Goal: Task Accomplishment & Management: Manage account settings

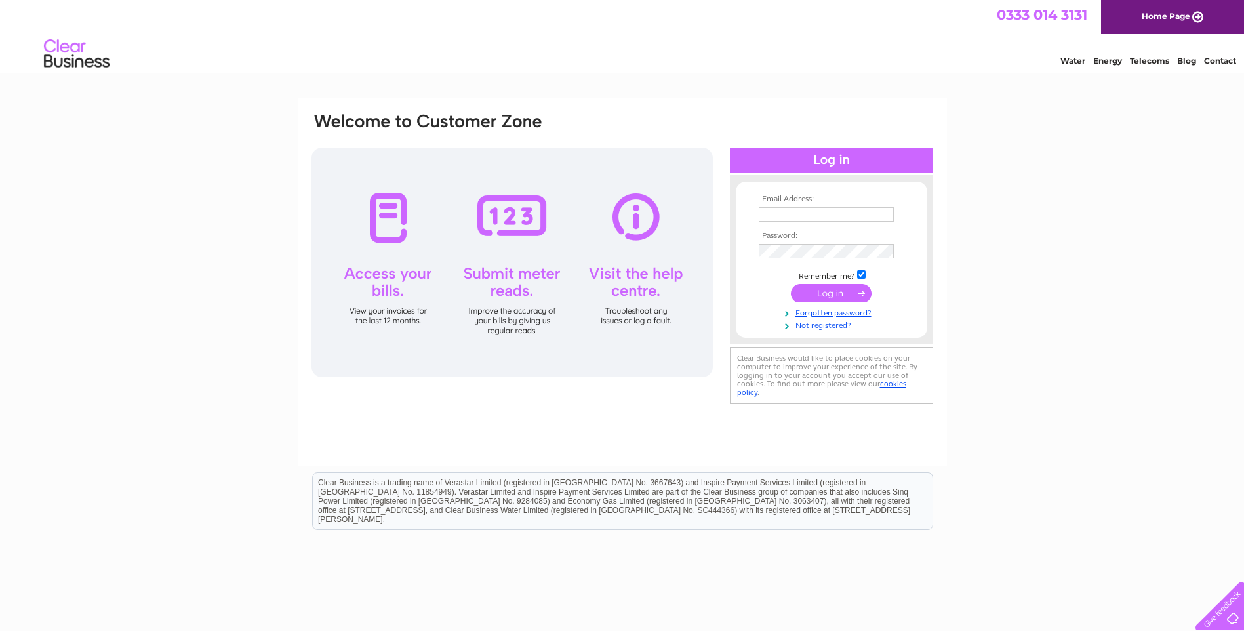
type input "craichlaw@aol.com"
click at [835, 288] on input "submit" at bounding box center [831, 293] width 81 height 18
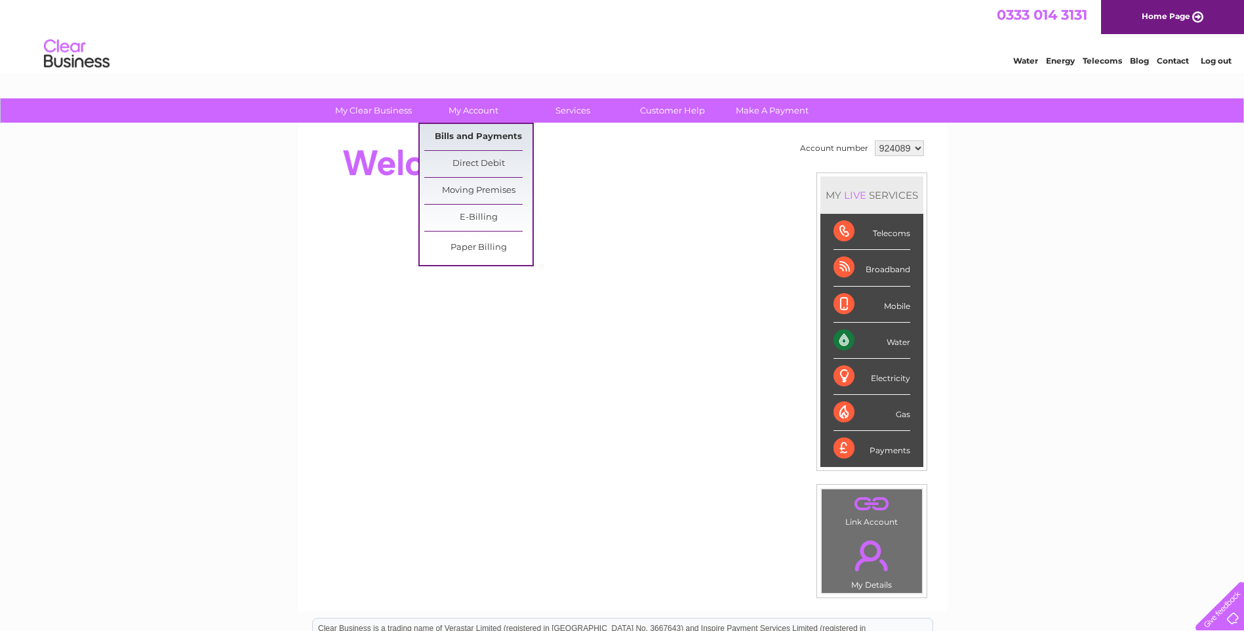
click at [491, 134] on link "Bills and Payments" at bounding box center [478, 137] width 108 height 26
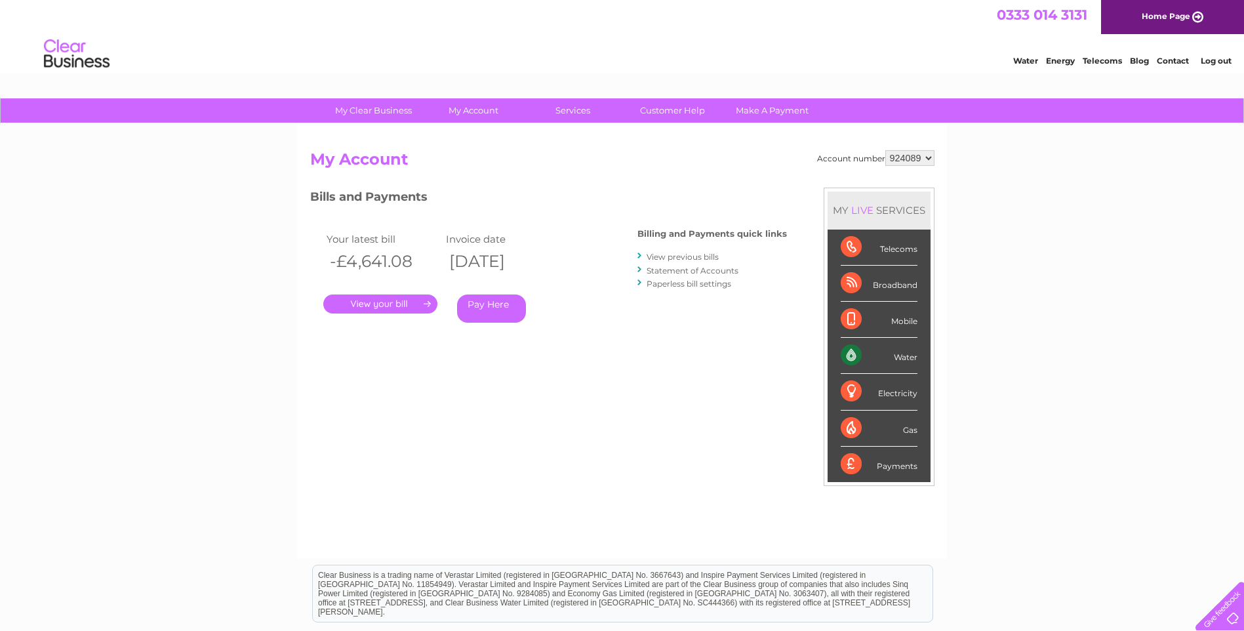
click at [386, 300] on link "." at bounding box center [380, 304] width 114 height 19
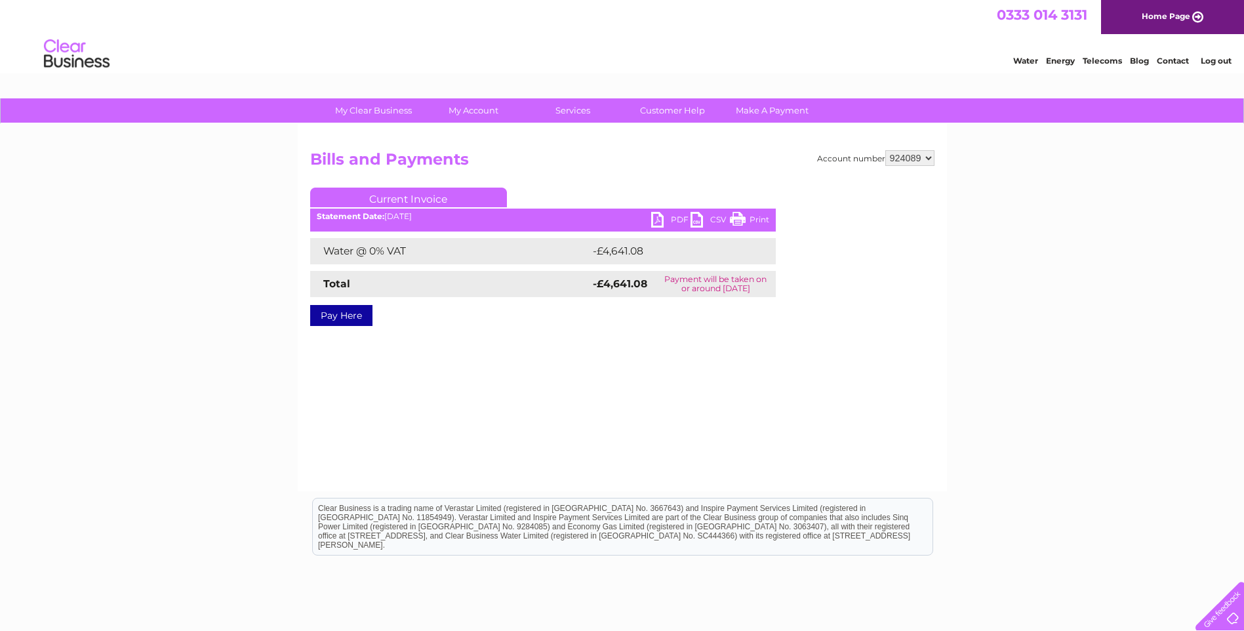
click at [659, 218] on link "PDF" at bounding box center [670, 221] width 39 height 19
click at [659, 220] on link "PDF" at bounding box center [670, 221] width 39 height 19
click at [676, 218] on link "PDF" at bounding box center [670, 221] width 39 height 19
click at [657, 218] on link "PDF" at bounding box center [670, 221] width 39 height 19
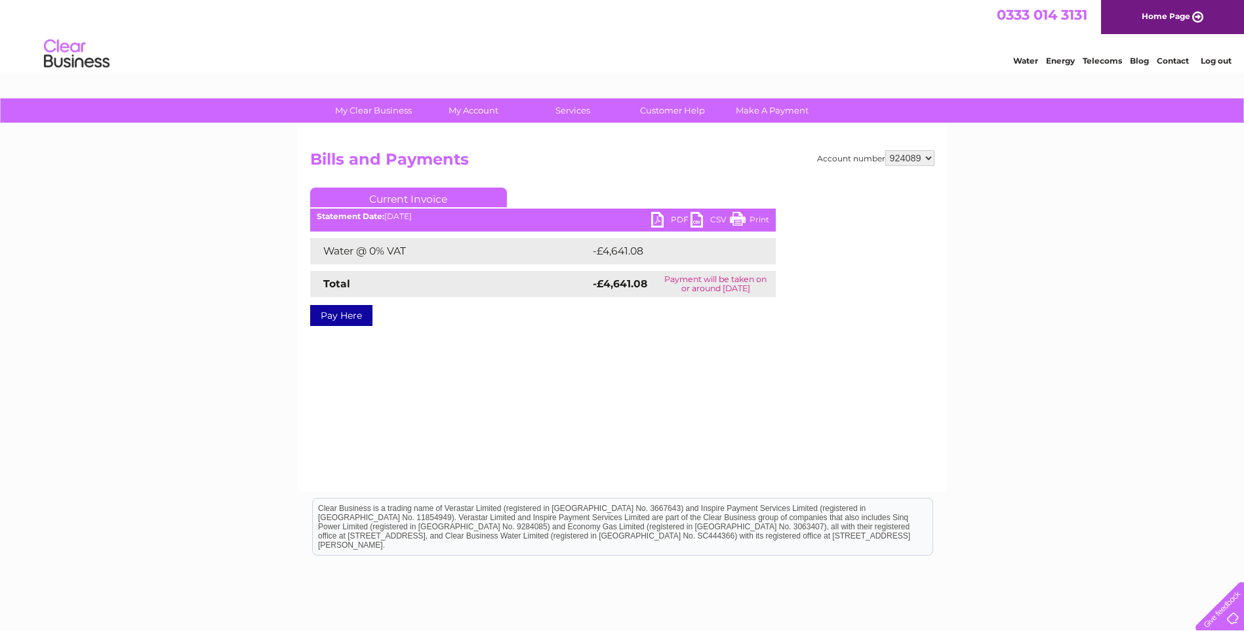
click at [657, 218] on link "PDF" at bounding box center [670, 221] width 39 height 19
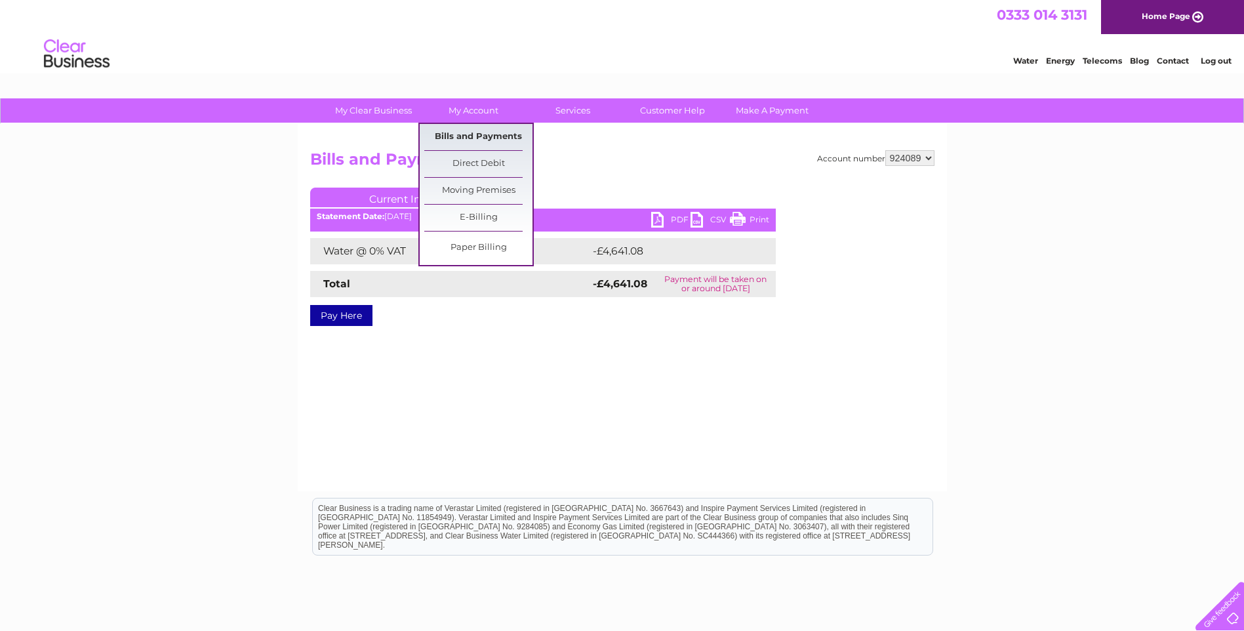
click at [482, 133] on link "Bills and Payments" at bounding box center [478, 137] width 108 height 26
click at [479, 132] on link "Bills and Payments" at bounding box center [478, 137] width 108 height 26
click at [487, 134] on link "Bills and Payments" at bounding box center [478, 137] width 108 height 26
click at [473, 138] on link "Bills and Payments" at bounding box center [478, 137] width 108 height 26
click at [466, 137] on link "Bills and Payments" at bounding box center [478, 137] width 108 height 26
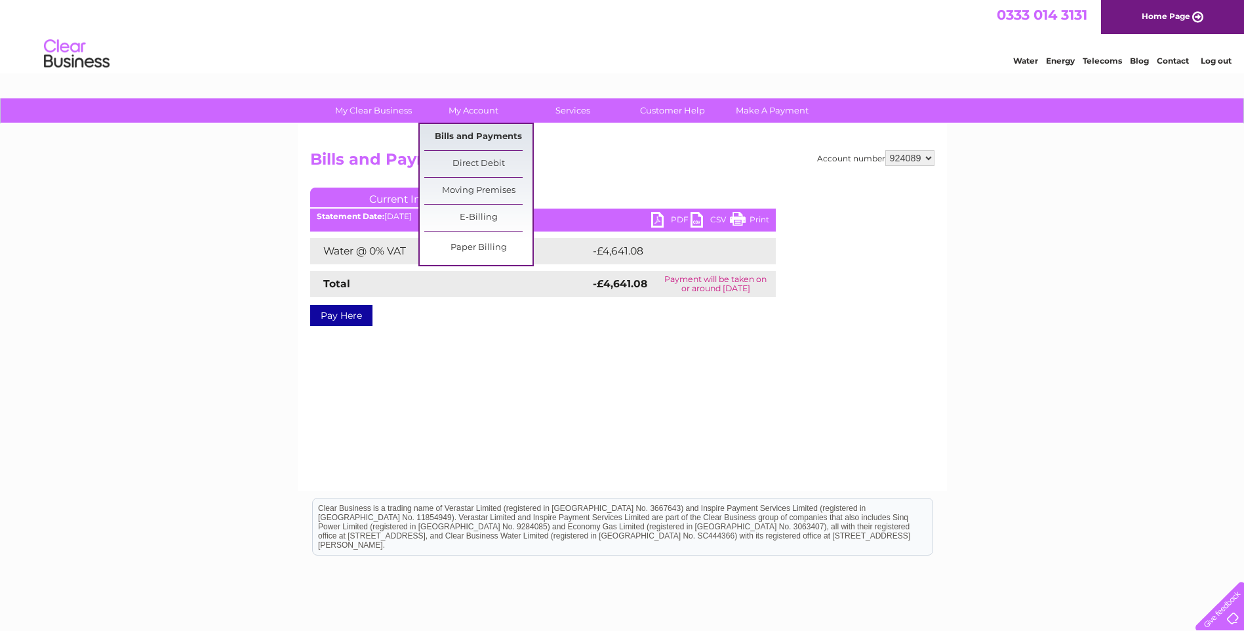
click at [449, 133] on link "Bills and Payments" at bounding box center [478, 137] width 108 height 26
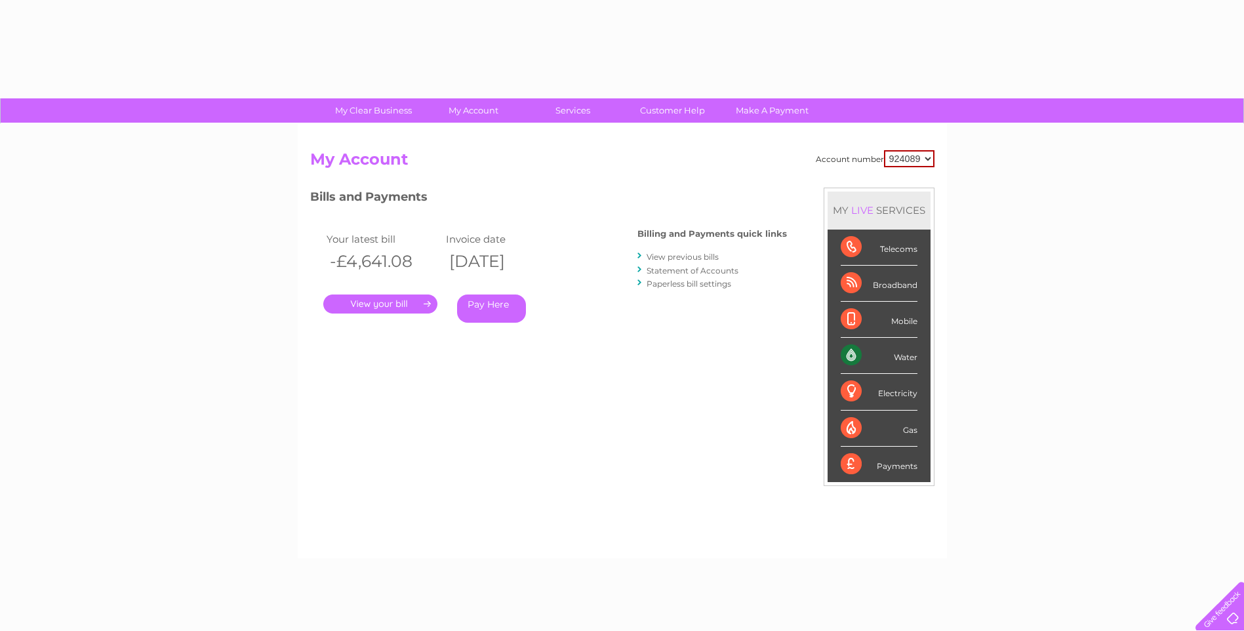
click at [665, 256] on link "View previous bills" at bounding box center [683, 257] width 72 height 10
click at [685, 255] on link "View previous bills" at bounding box center [683, 257] width 72 height 10
click at [672, 256] on link "View previous bills" at bounding box center [683, 257] width 72 height 10
click at [657, 255] on link "View previous bills" at bounding box center [683, 257] width 72 height 10
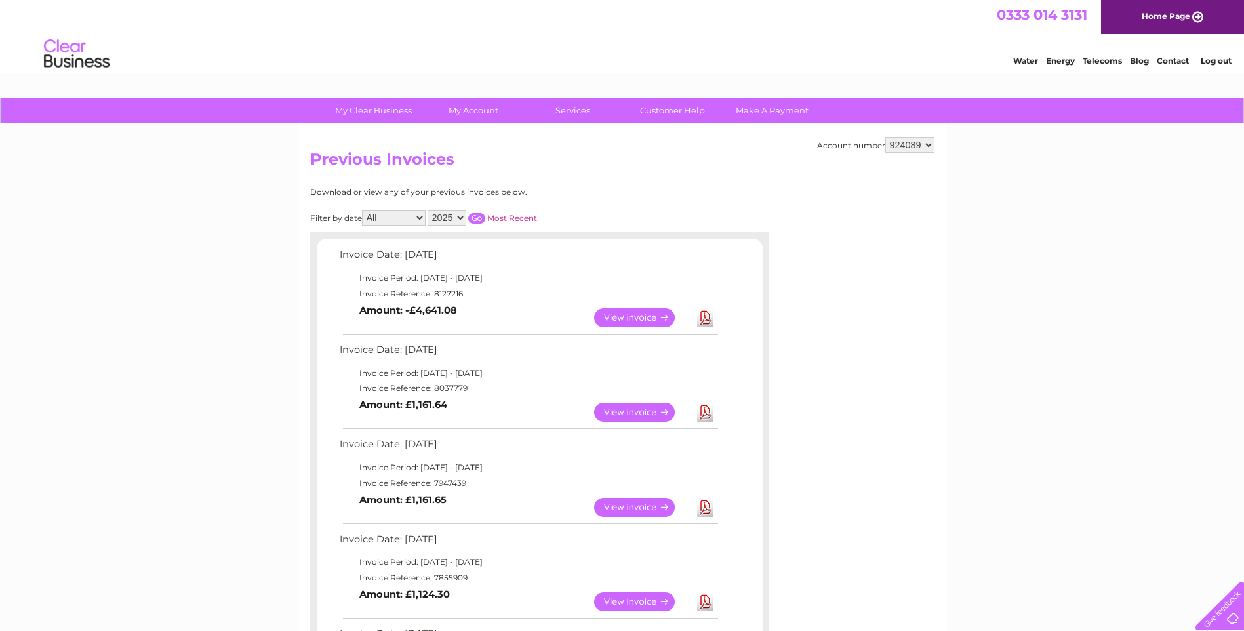
scroll to position [66, 0]
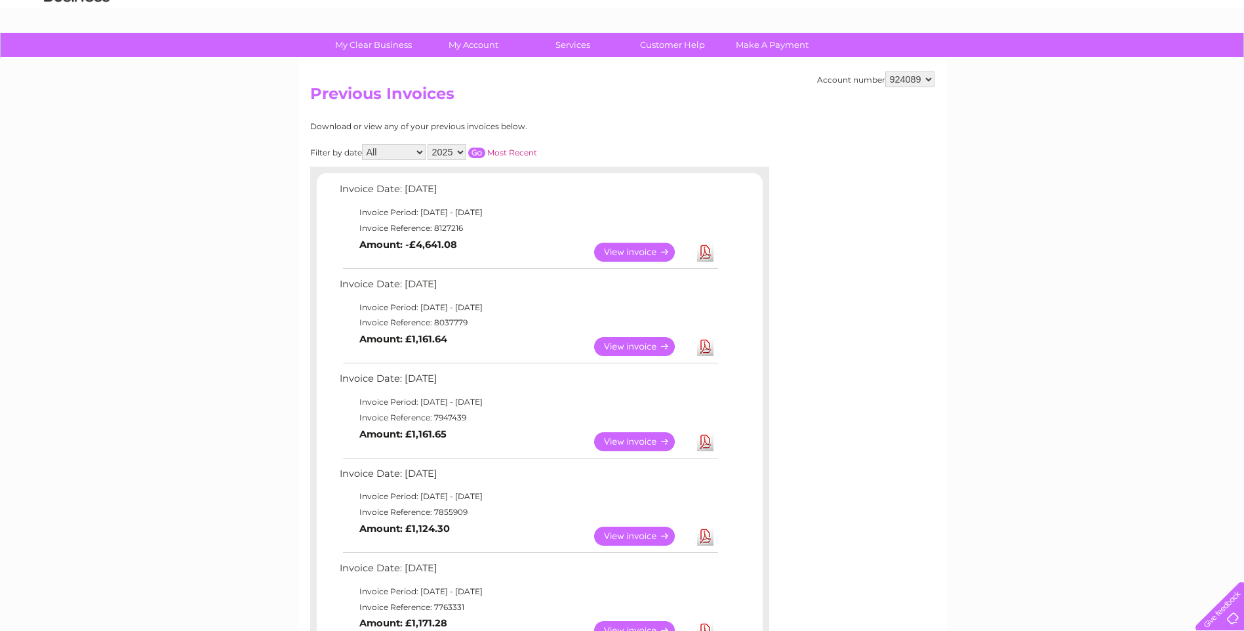
click at [626, 346] on link "View" at bounding box center [642, 346] width 96 height 19
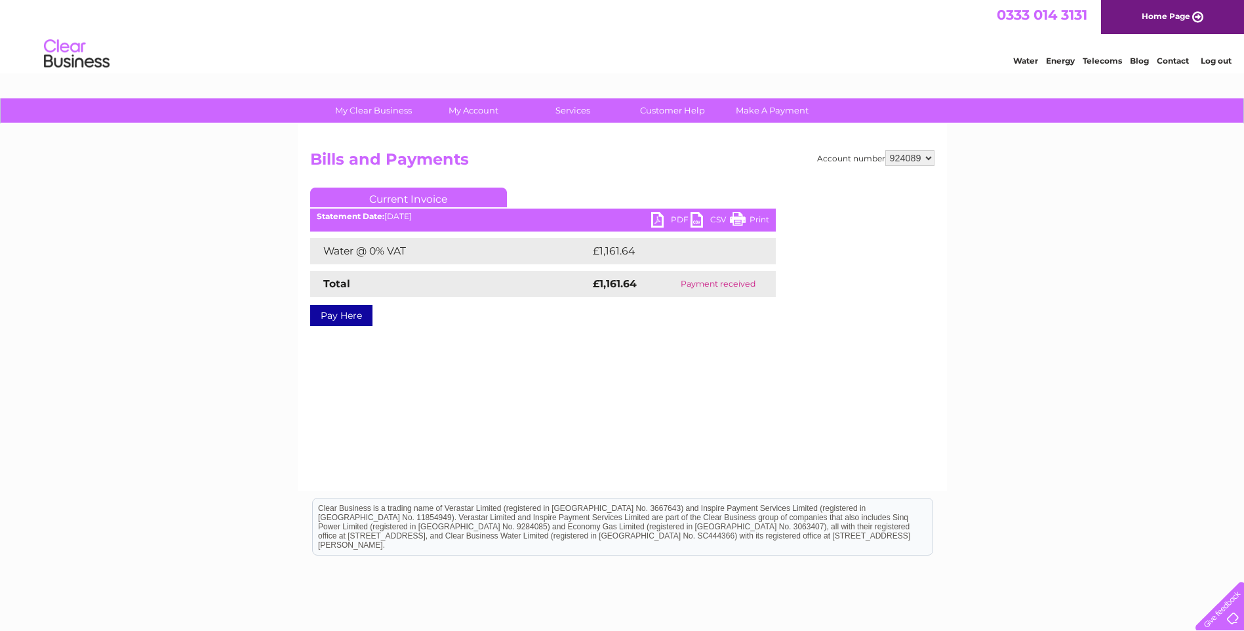
click at [657, 219] on link "PDF" at bounding box center [670, 221] width 39 height 19
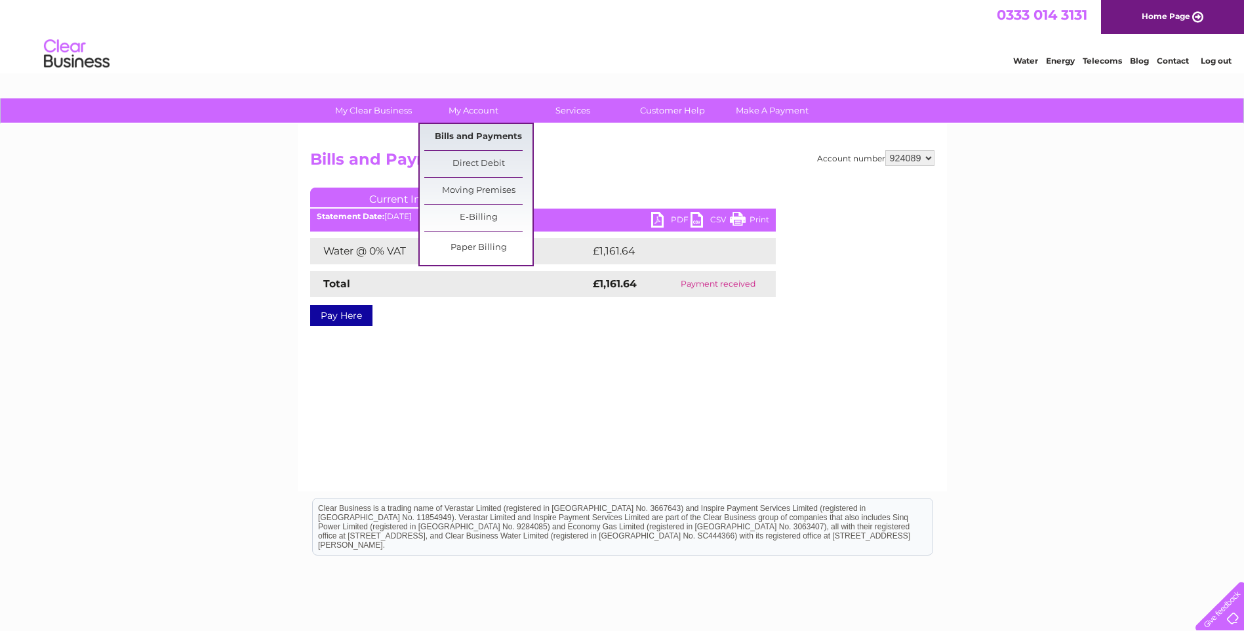
click at [478, 132] on link "Bills and Payments" at bounding box center [478, 137] width 108 height 26
click at [478, 134] on link "Bills and Payments" at bounding box center [478, 137] width 108 height 26
